Goal: Transaction & Acquisition: Purchase product/service

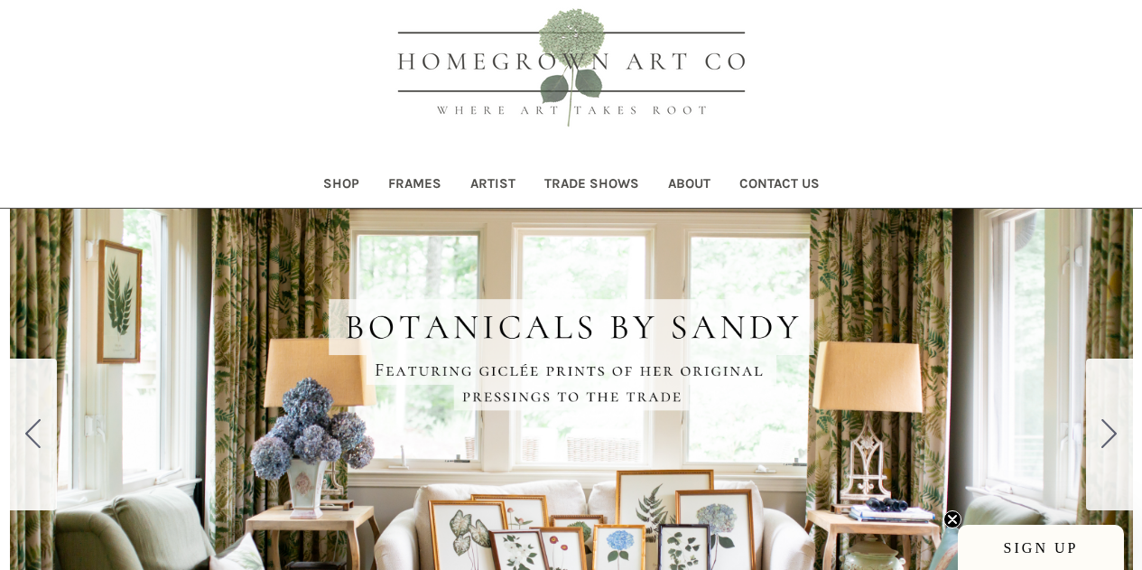
scroll to position [61, 0]
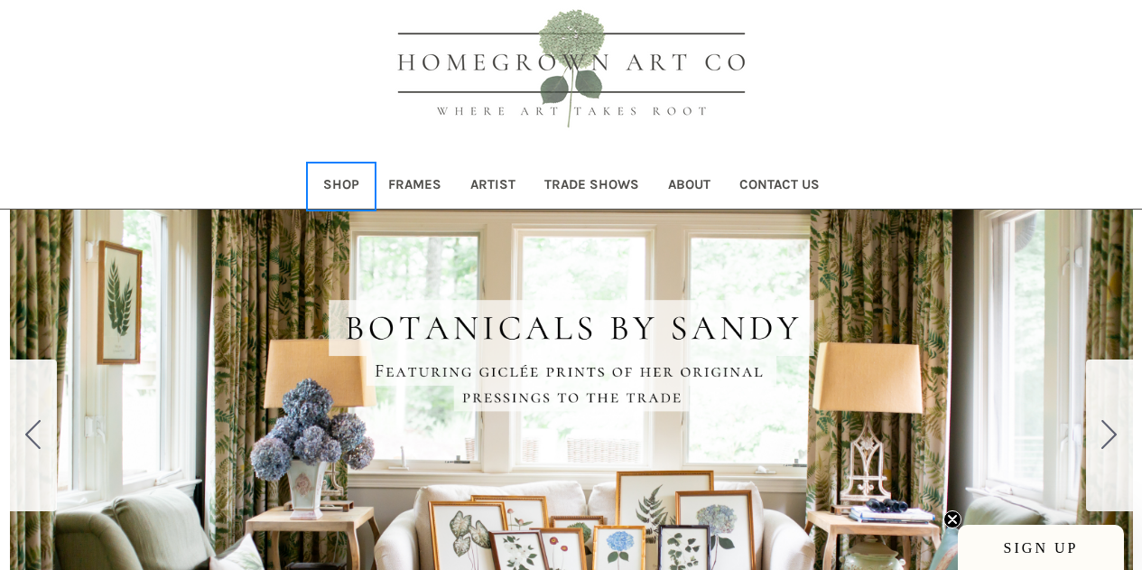
click at [349, 182] on link "Shop" at bounding box center [341, 186] width 65 height 44
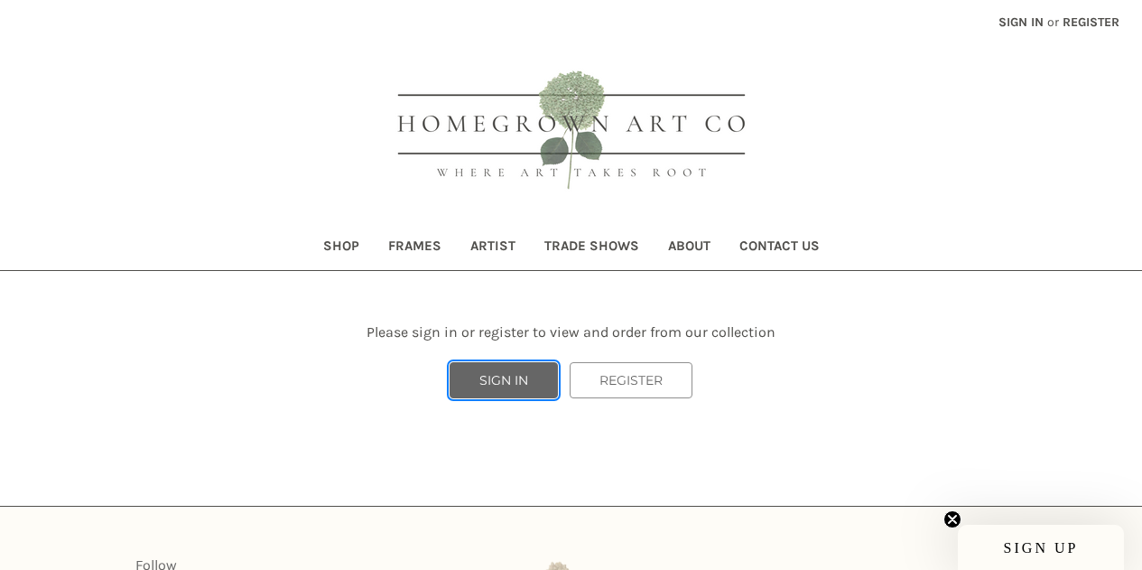
click at [498, 377] on link "SIGN IN" at bounding box center [504, 380] width 108 height 36
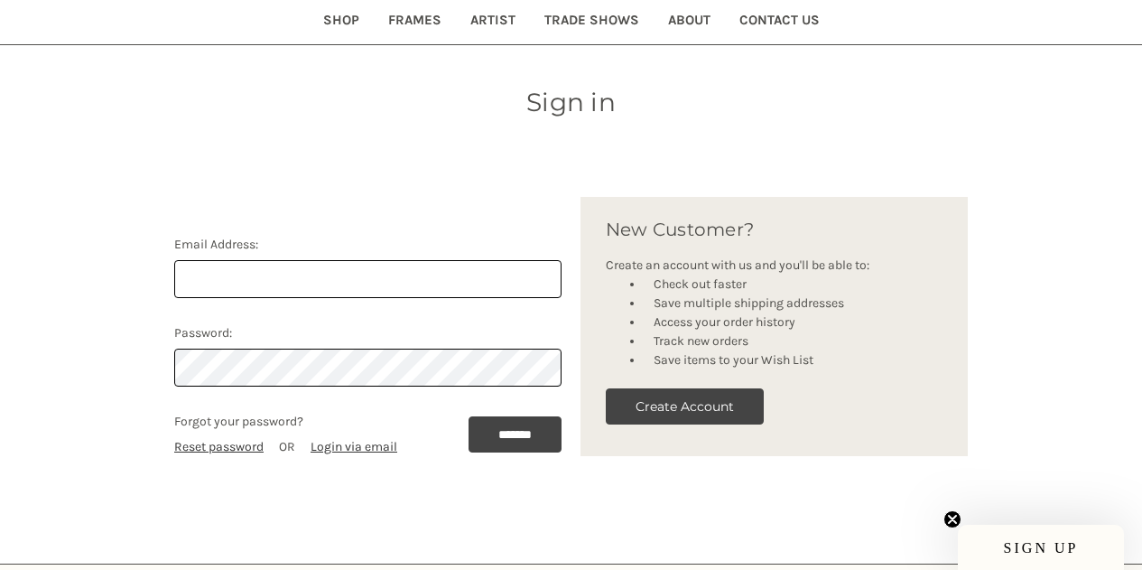
scroll to position [227, 0]
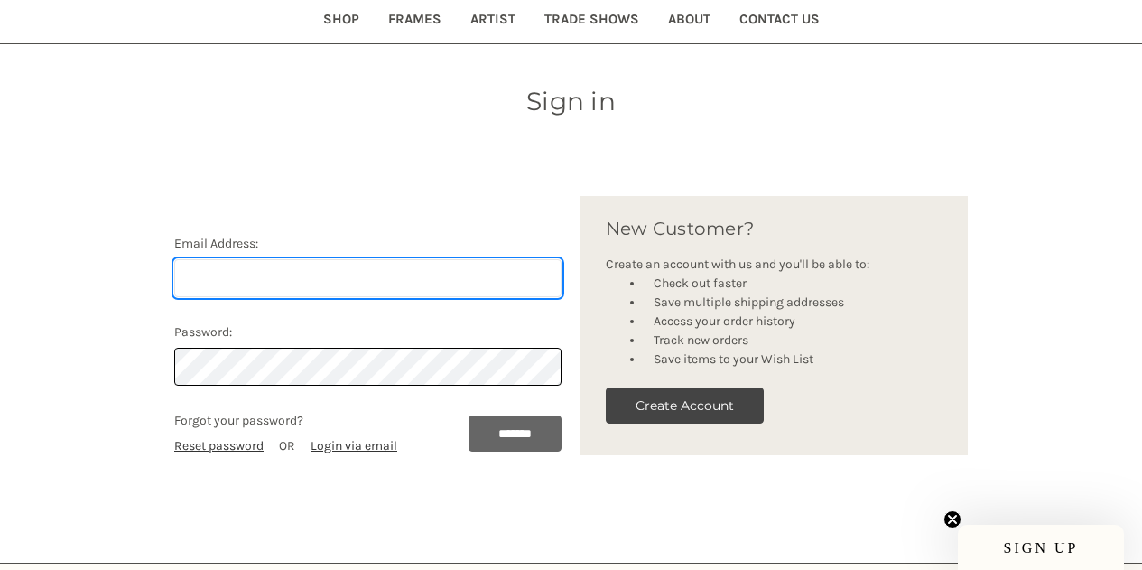
type input "[PERSON_NAME][EMAIL_ADDRESS][DOMAIN_NAME]"
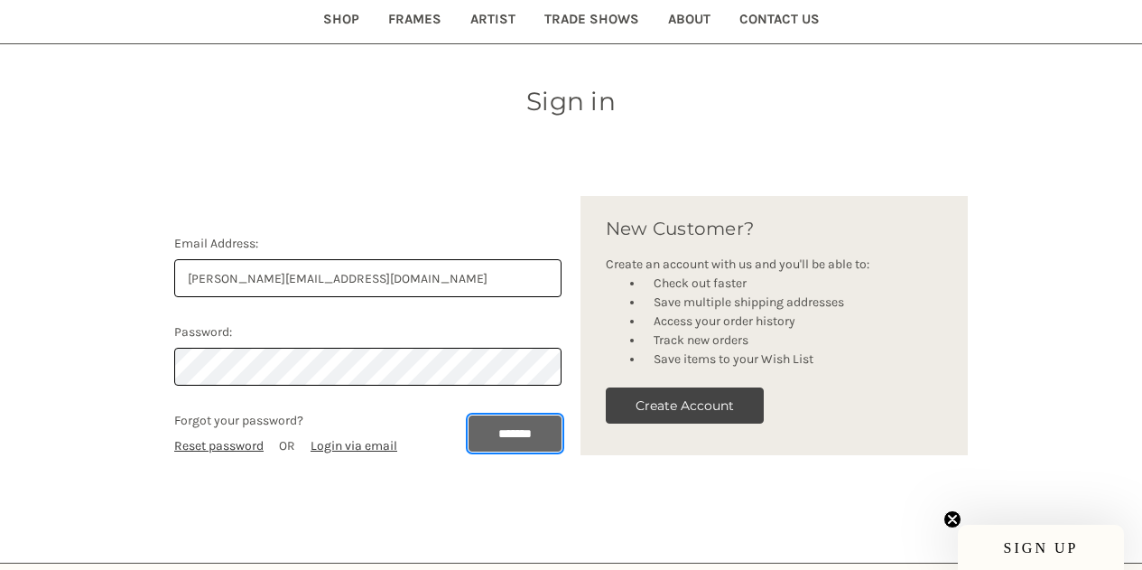
click at [515, 430] on input "*******" at bounding box center [515, 433] width 93 height 36
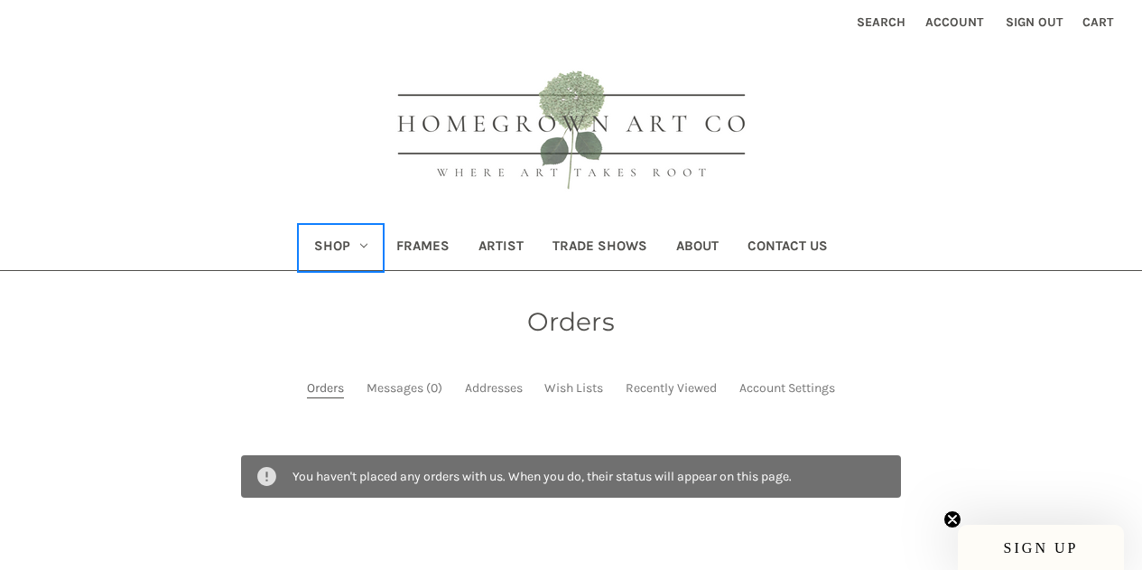
click at [356, 239] on link "Shop" at bounding box center [341, 248] width 82 height 44
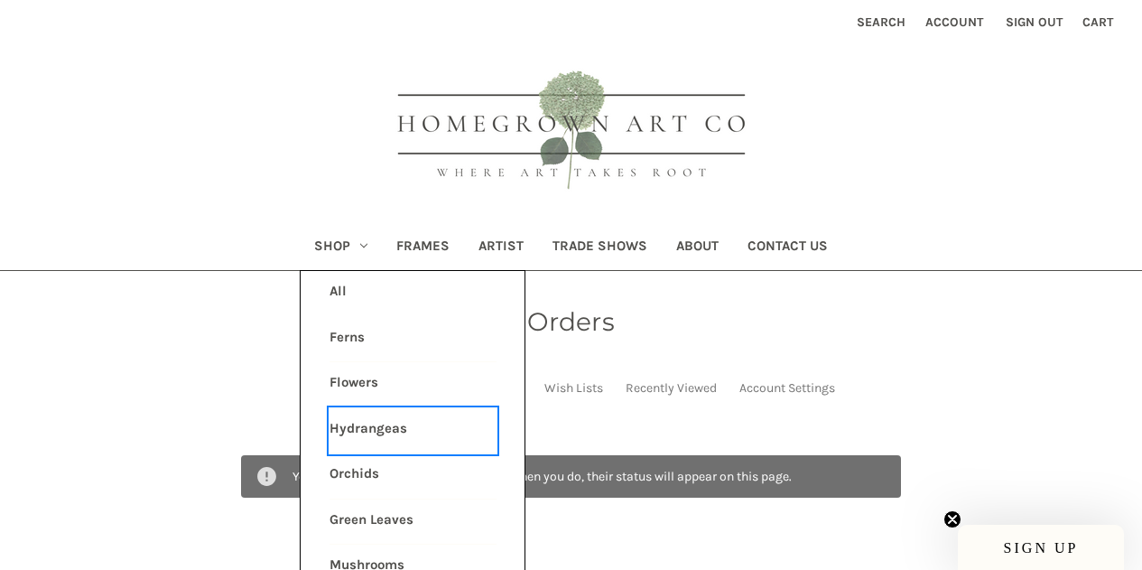
click at [354, 423] on link "Hydrangeas" at bounding box center [413, 430] width 167 height 45
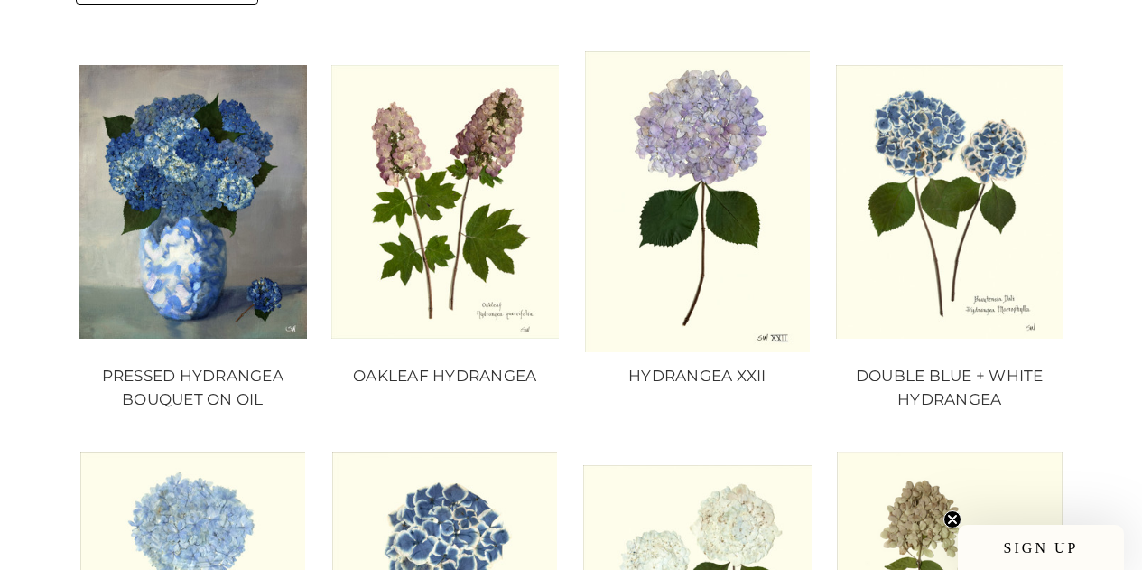
scroll to position [1578, 0]
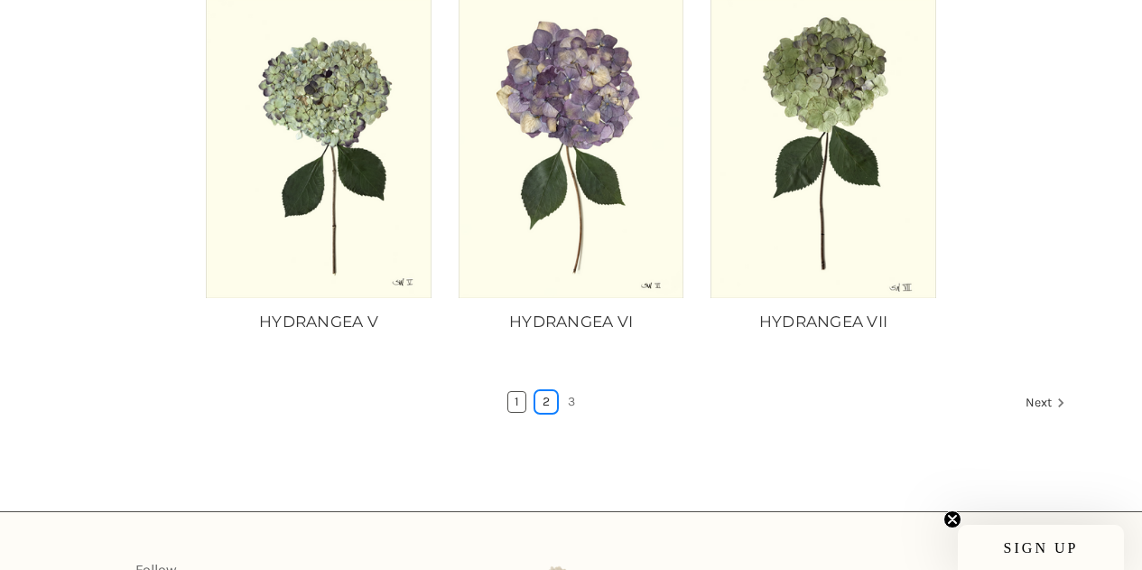
click at [544, 402] on link "2" at bounding box center [546, 402] width 20 height 20
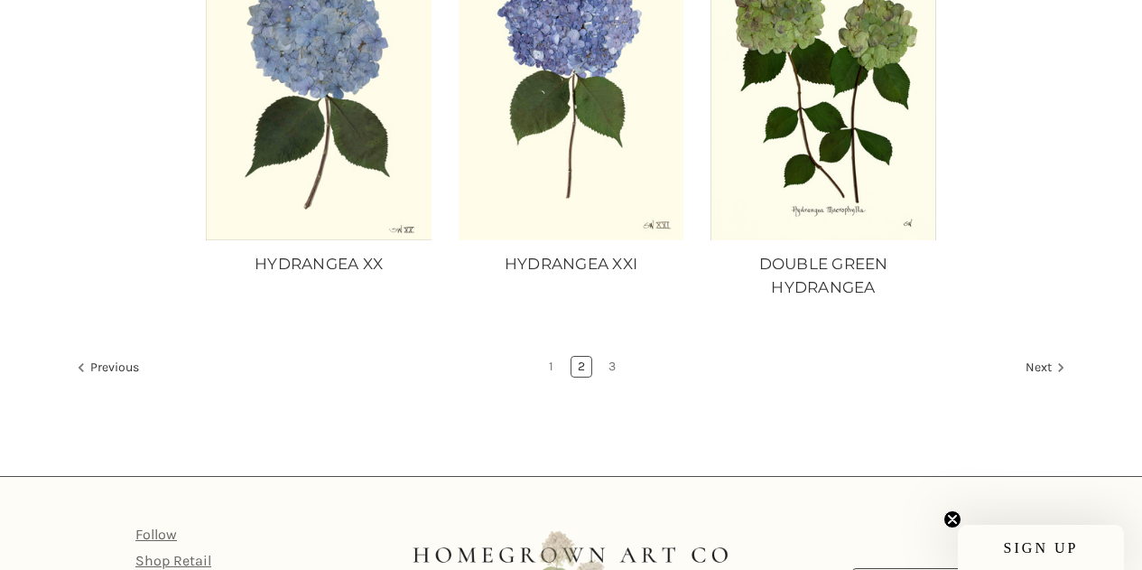
scroll to position [1605, 0]
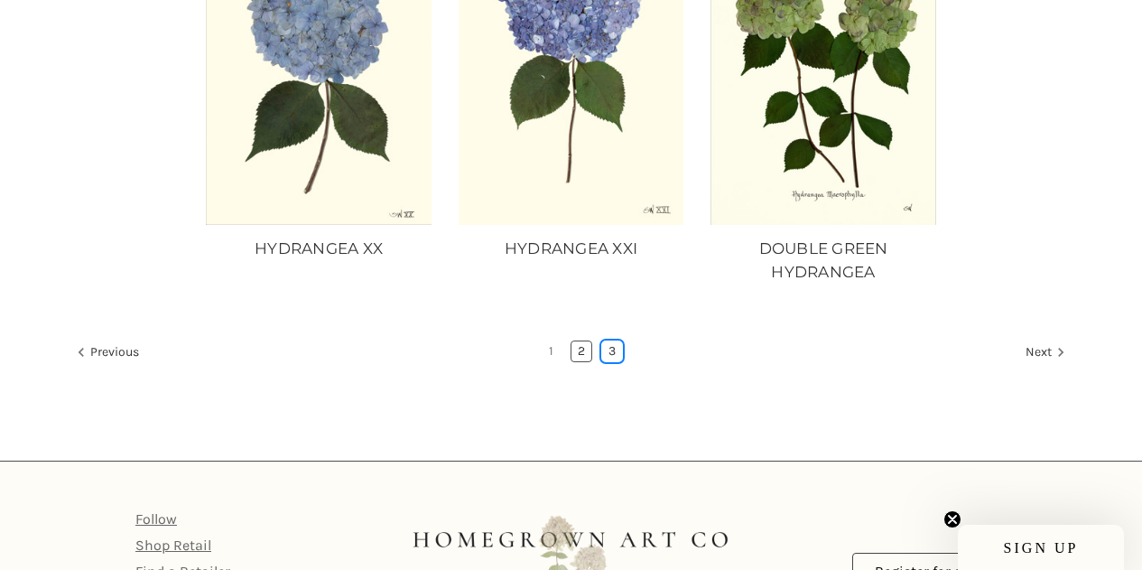
click at [615, 353] on link "3" at bounding box center [612, 351] width 20 height 20
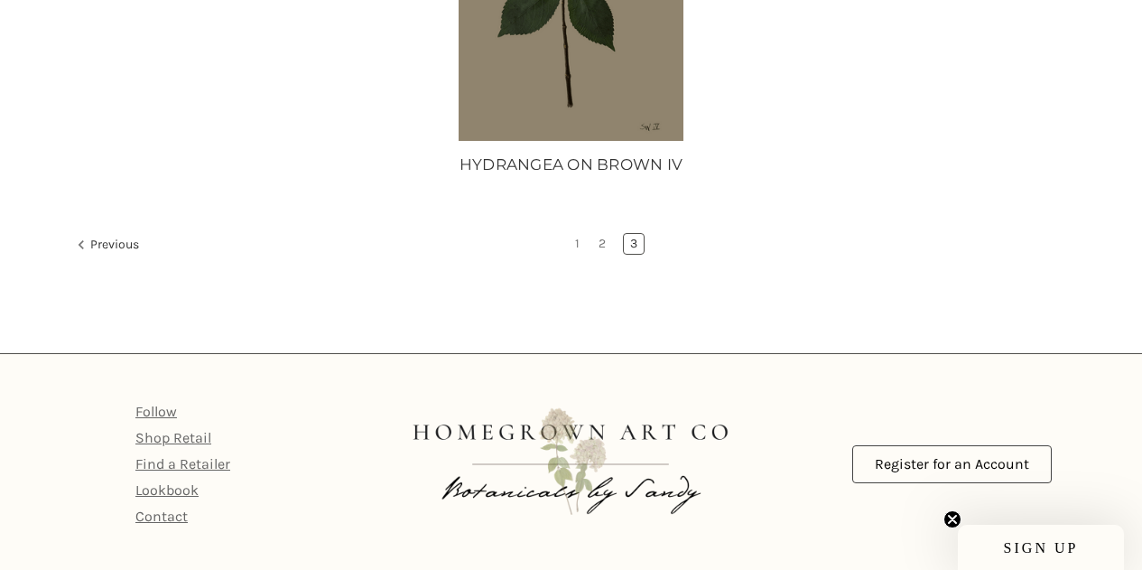
scroll to position [939, 0]
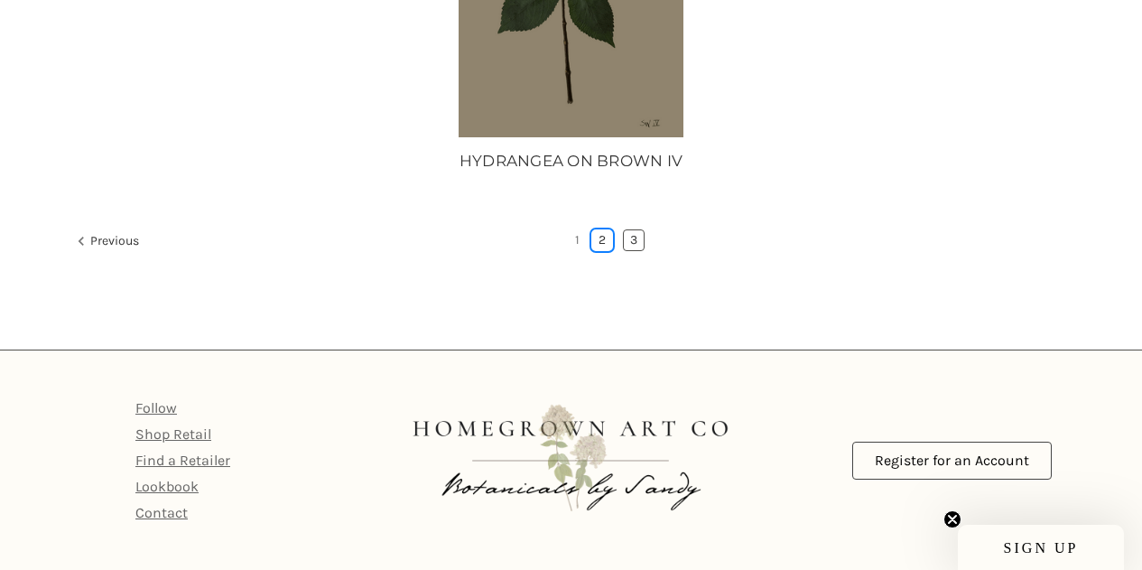
click at [605, 242] on link "2" at bounding box center [602, 240] width 20 height 20
